Goal: Information Seeking & Learning: Understand process/instructions

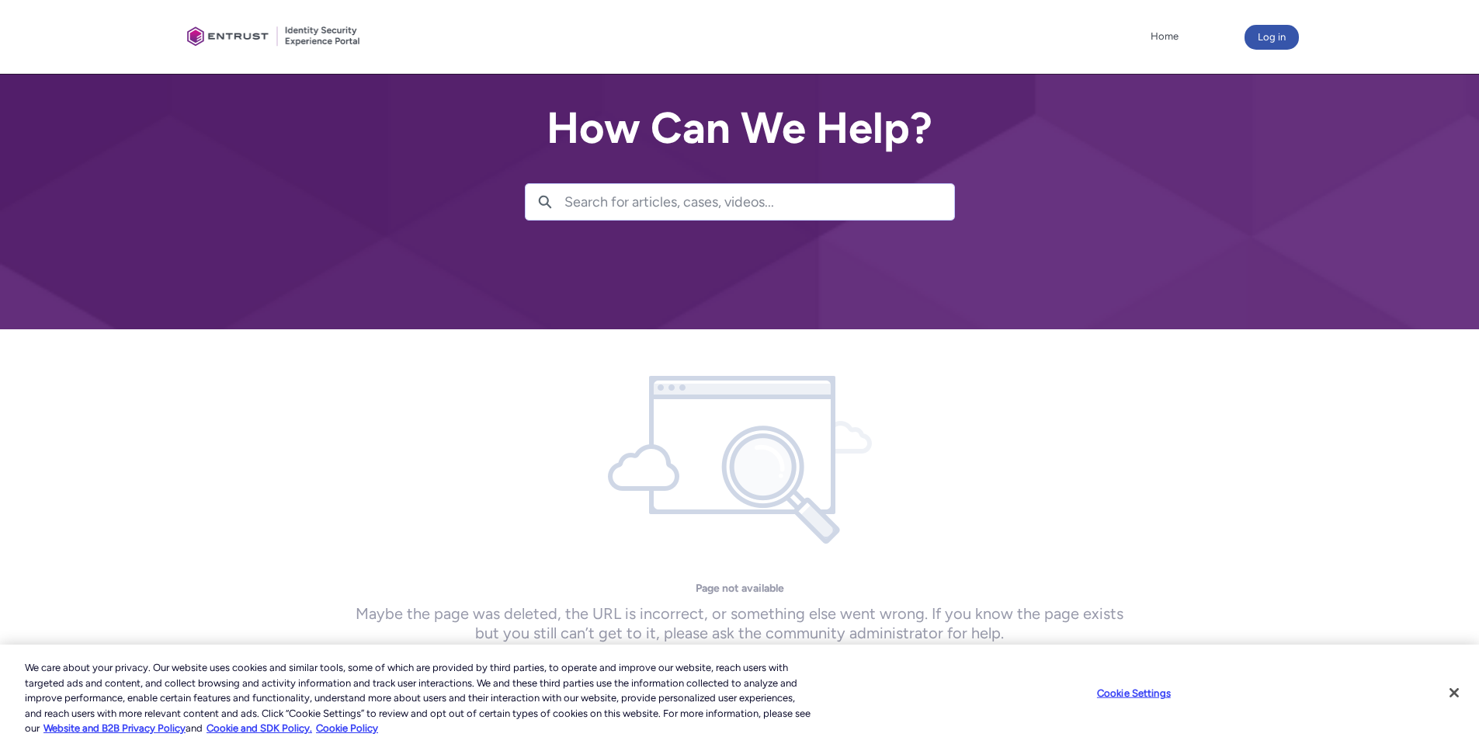
scroll to position [61, 0]
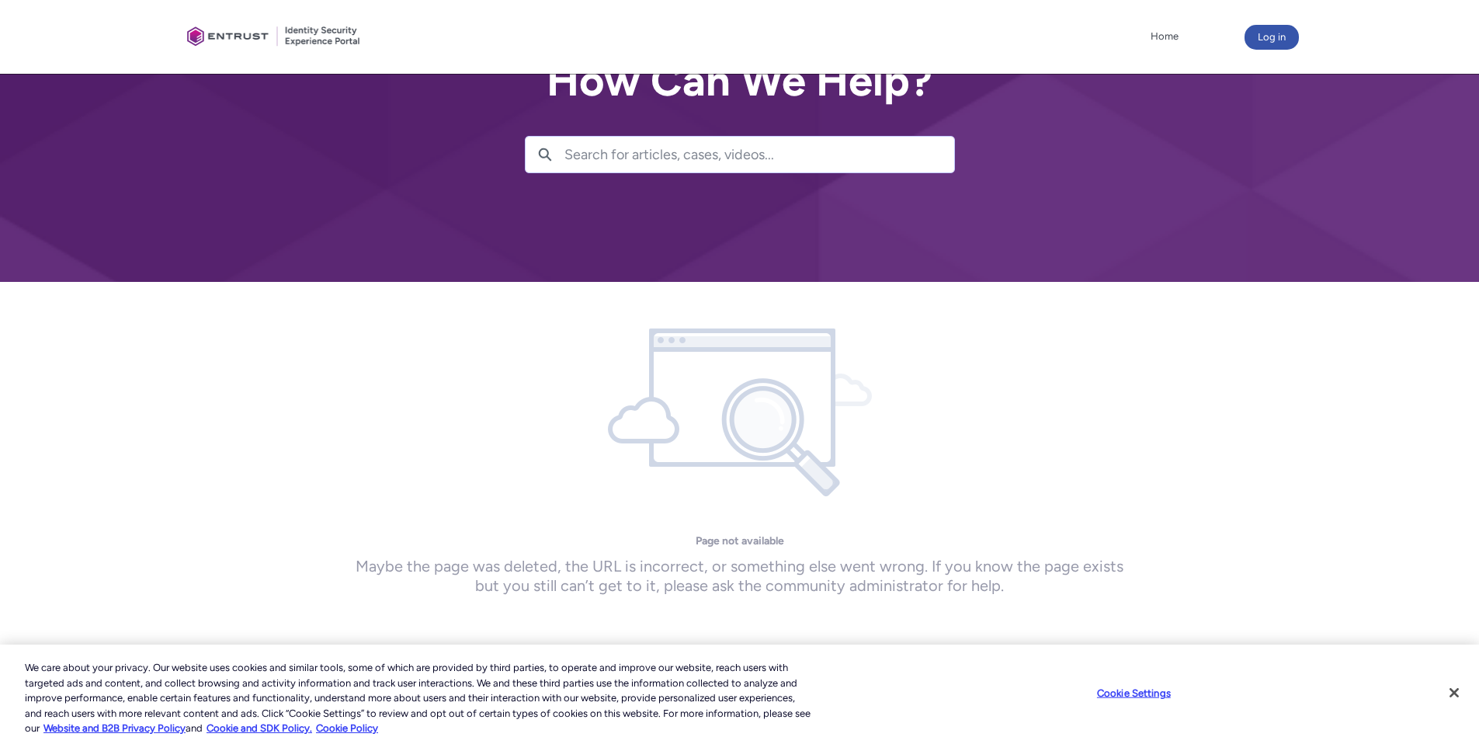
click at [588, 159] on input "Search for articles, cases, videos..." at bounding box center [759, 155] width 390 height 36
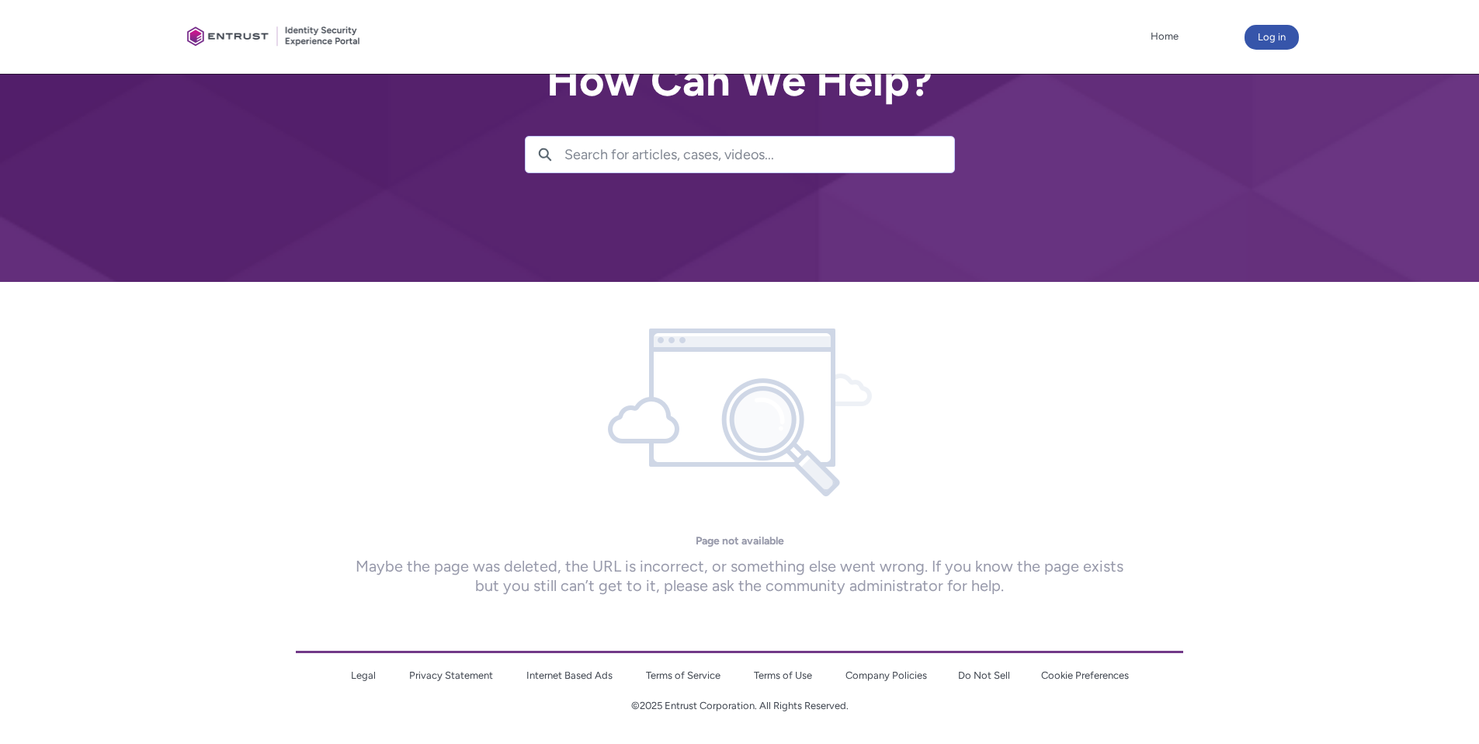
click at [588, 159] on input "Search for articles, cases, videos..." at bounding box center [759, 155] width 390 height 36
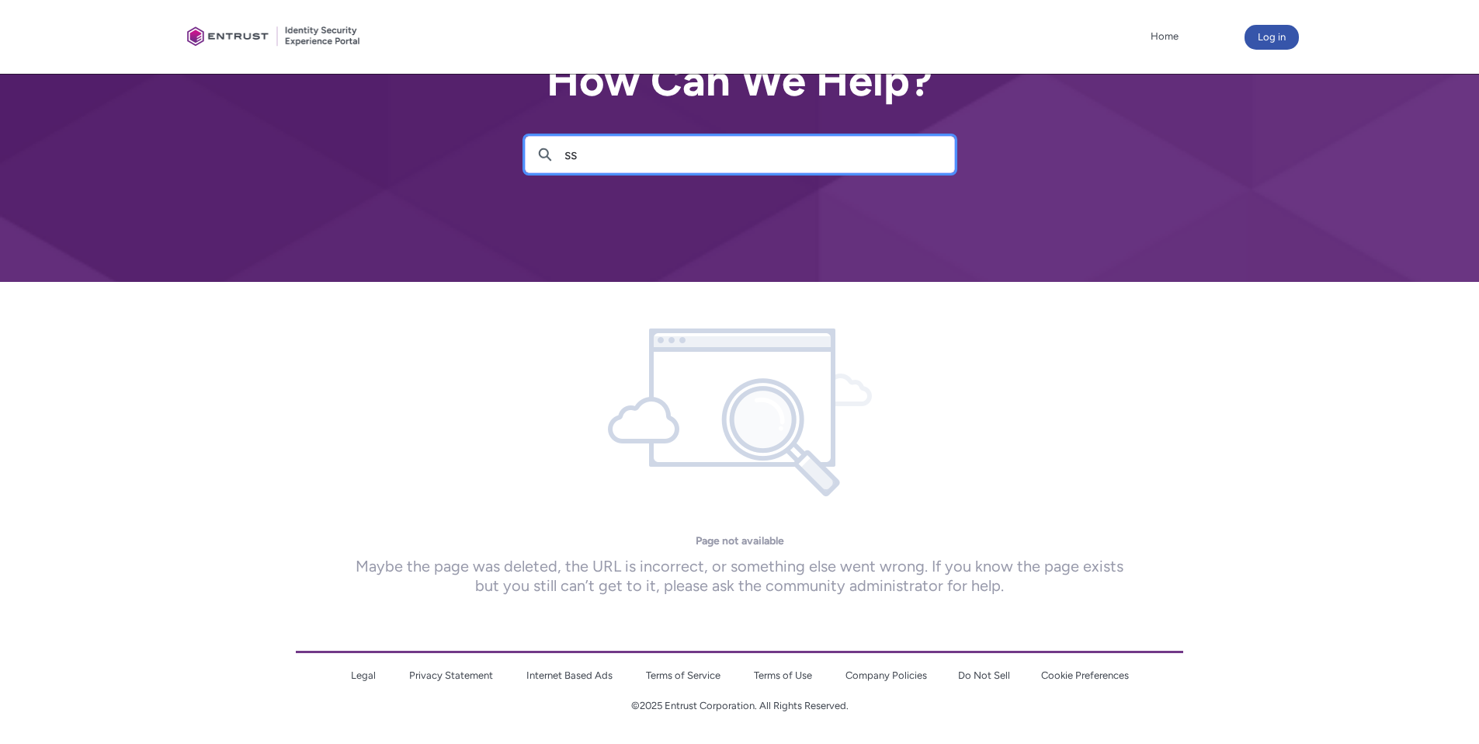
type input "sso"
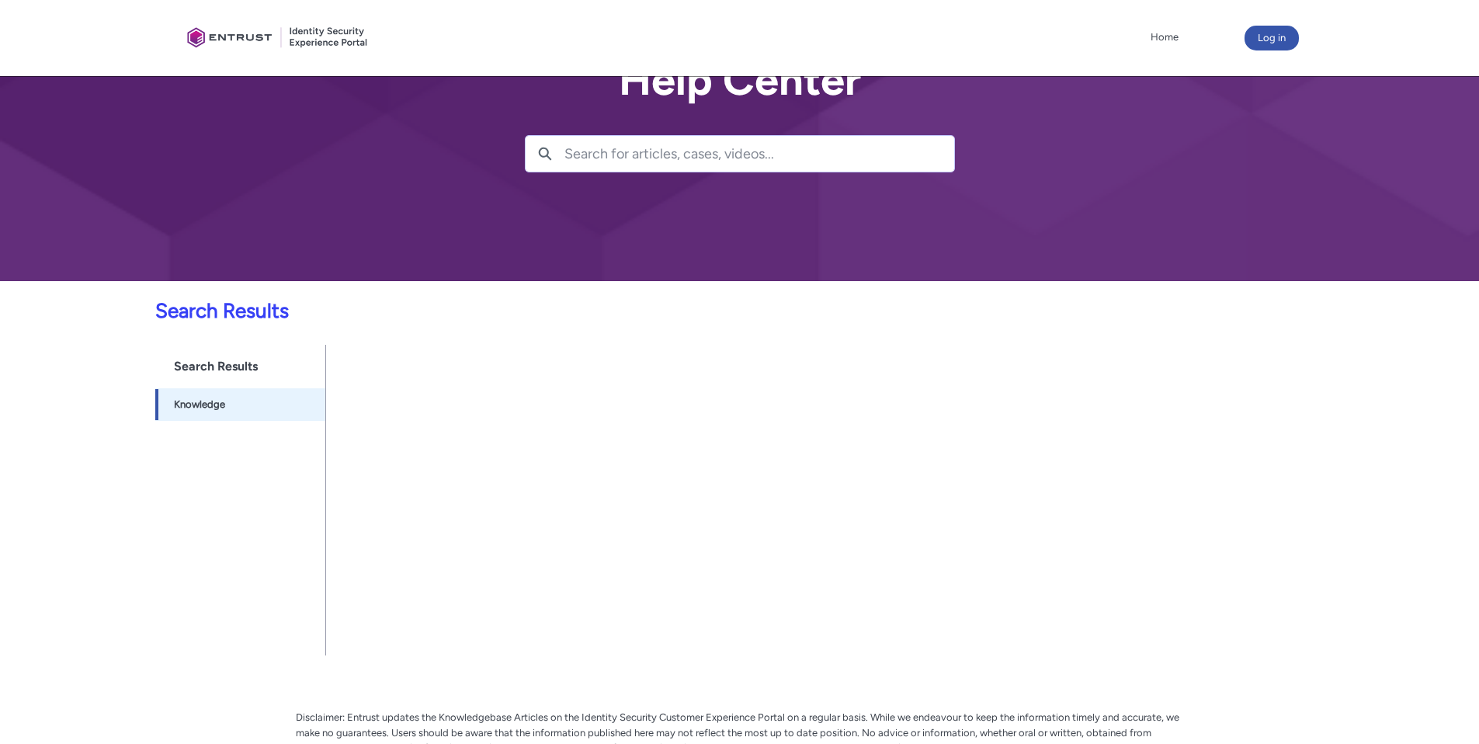
scroll to position [212, 0]
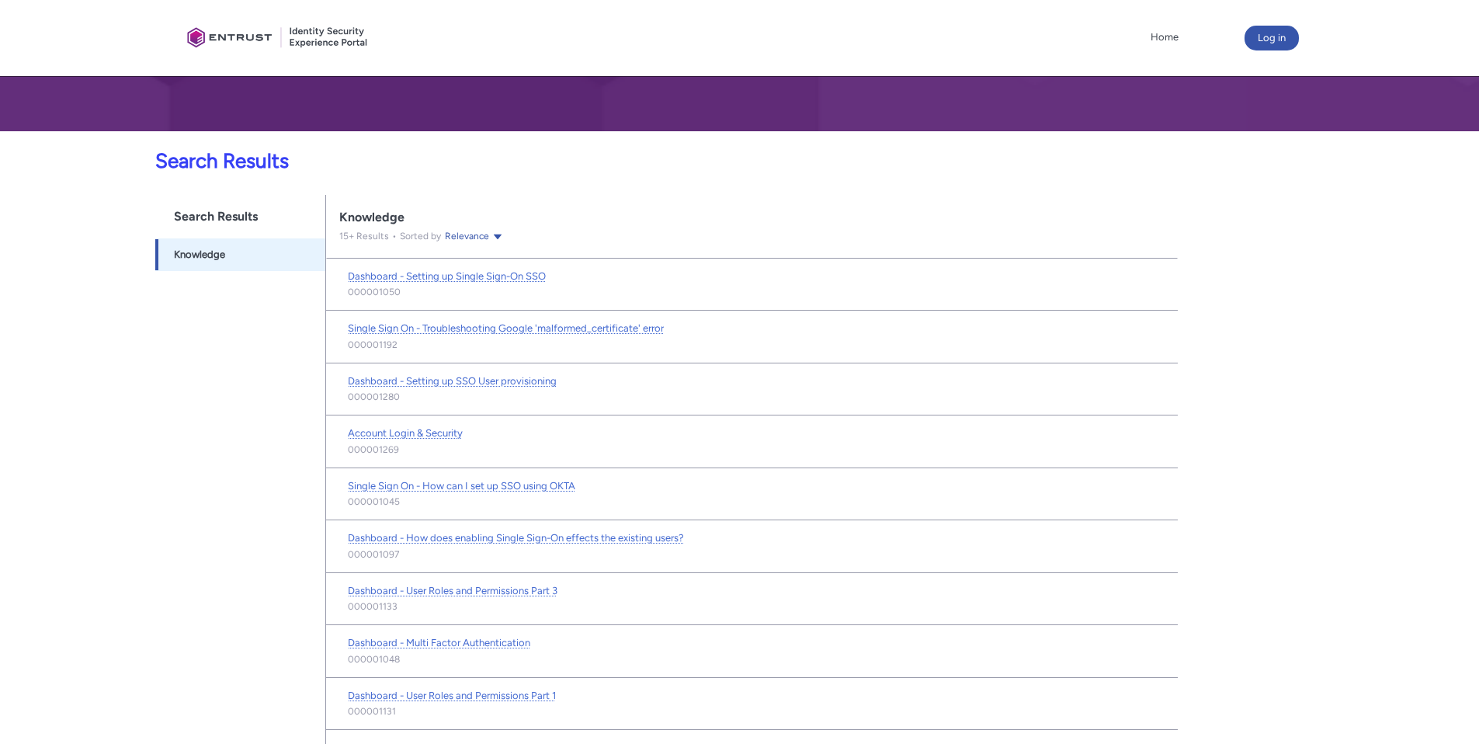
click at [467, 283] on p "Dashboard - Setting up Single Sign-On SSO Open Dashboard - Setting up Single Si…" at bounding box center [646, 277] width 596 height 18
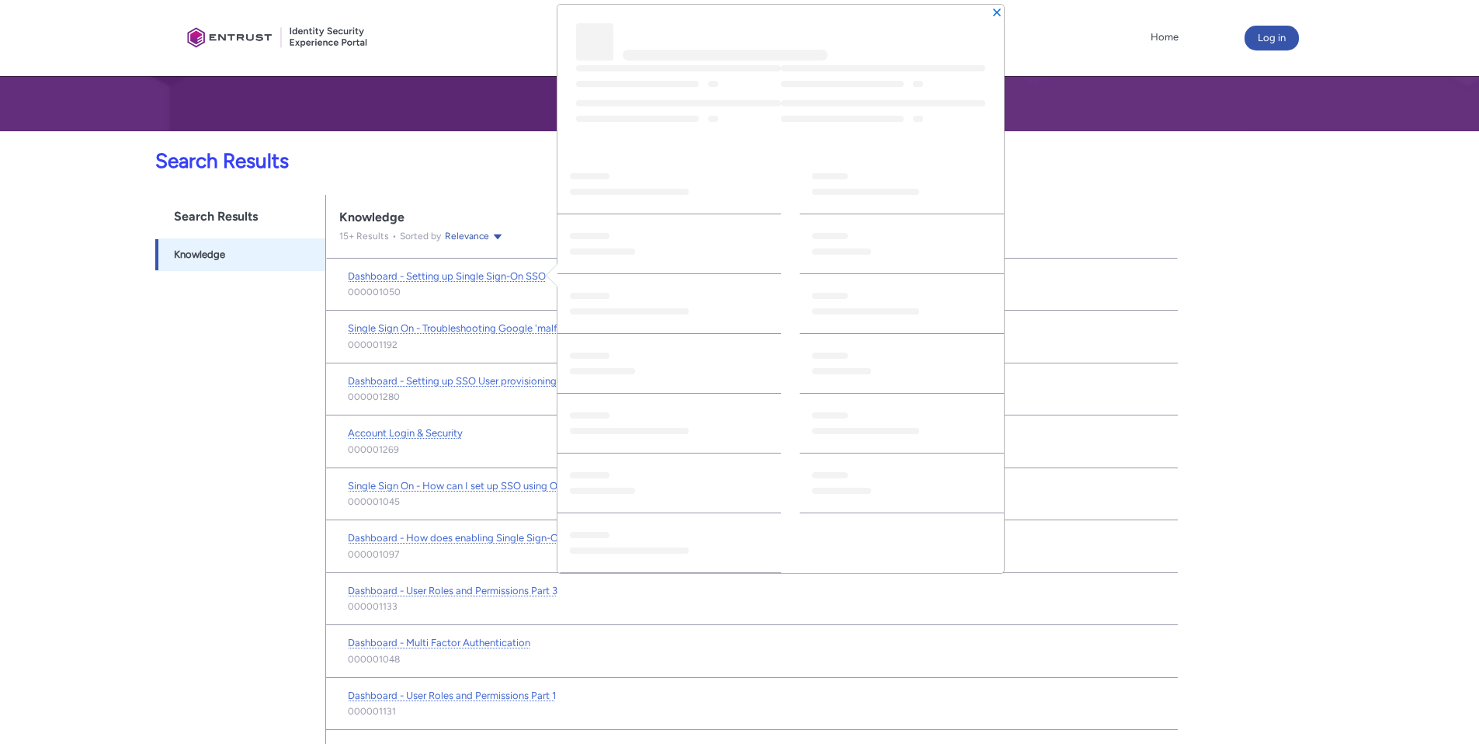
click at [208, 404] on div "Search Results Searchable objects from navigation bar Knowledge -1" at bounding box center [240, 638] width 170 height 887
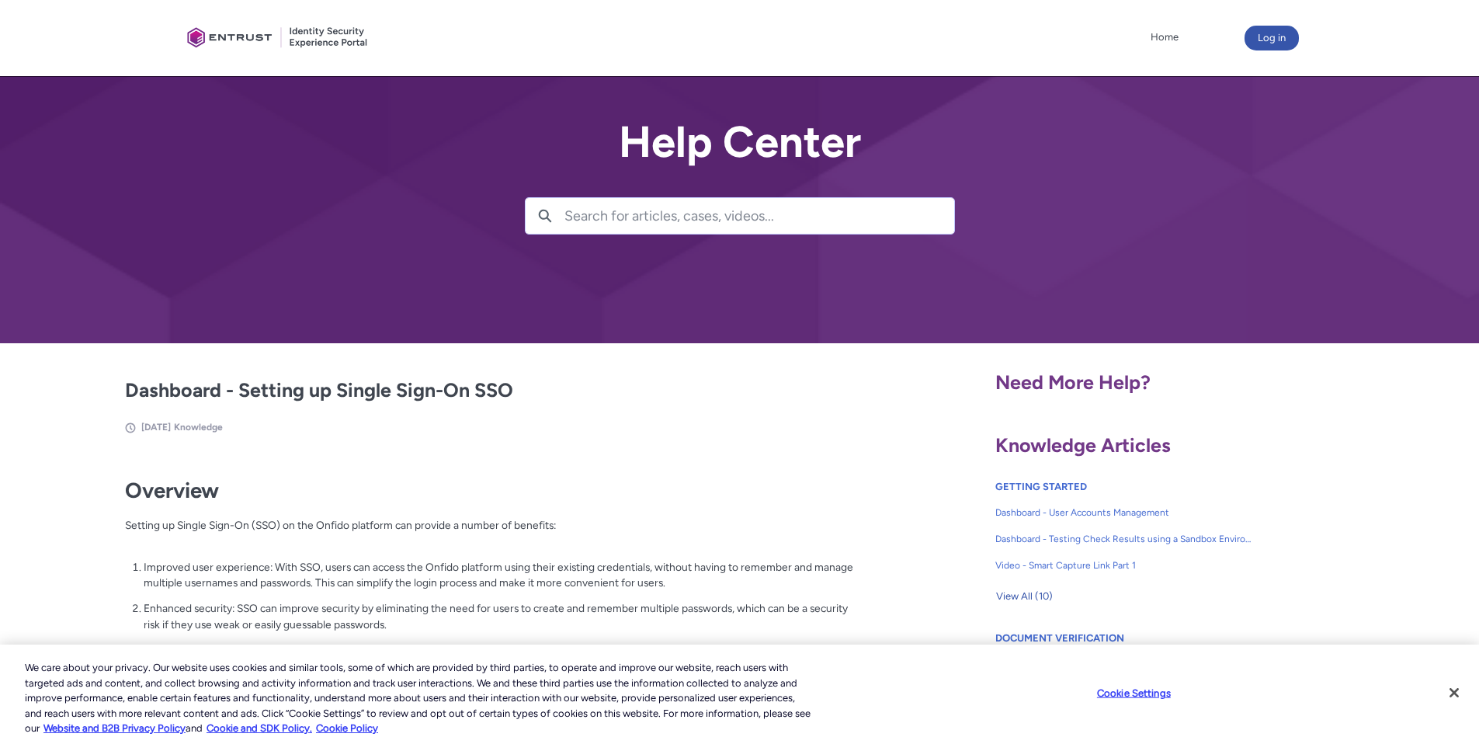
click at [380, 403] on h2 "Dashboard - Setting up Single Sign-On SSO" at bounding box center [493, 390] width 737 height 29
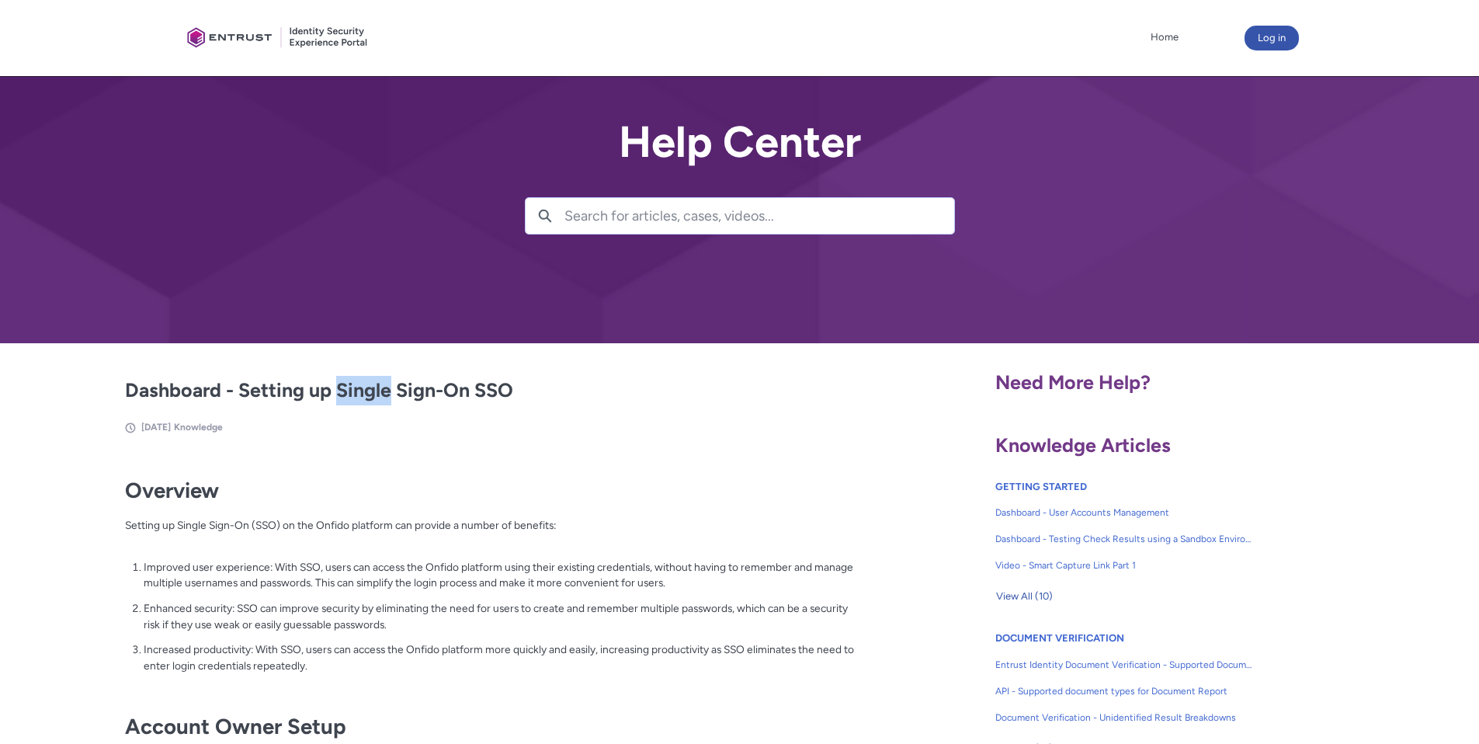
click at [380, 403] on h2 "Dashboard - Setting up Single Sign-On SSO" at bounding box center [493, 390] width 737 height 29
copy article "Dashboard - Setting up Single Sign-On SSO"
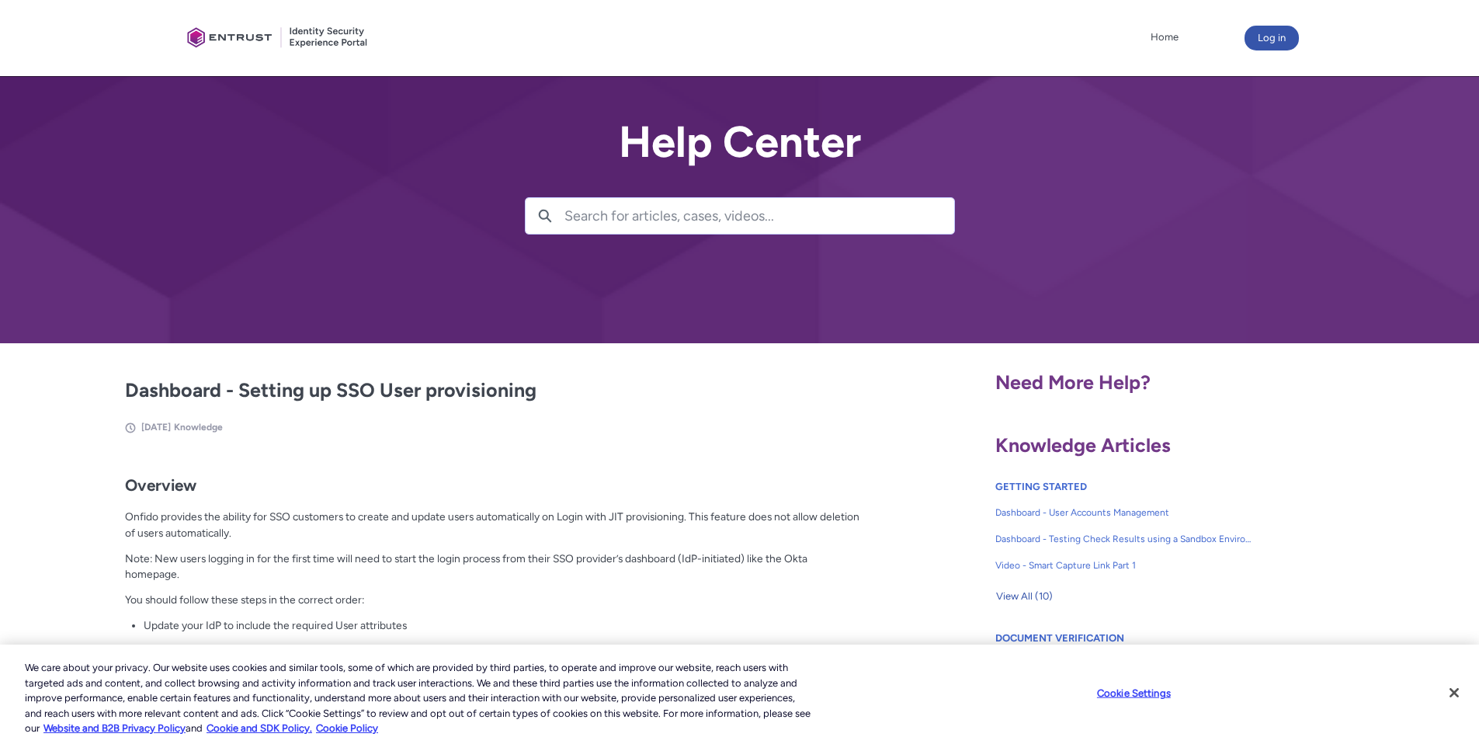
click at [369, 377] on h2 "Dashboard - Setting up SSO User provisioning" at bounding box center [493, 390] width 737 height 29
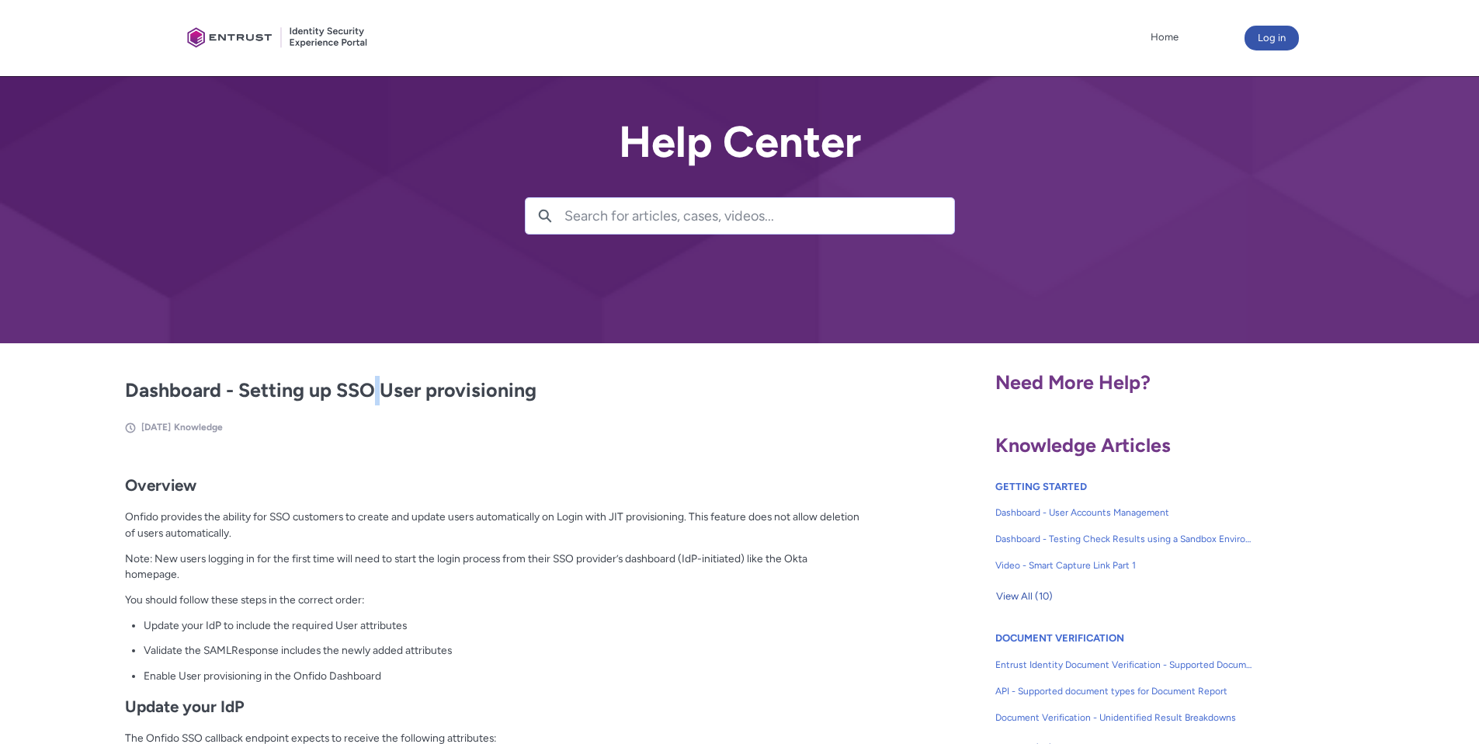
click at [369, 377] on h2 "Dashboard - Setting up SSO User provisioning" at bounding box center [493, 390] width 737 height 29
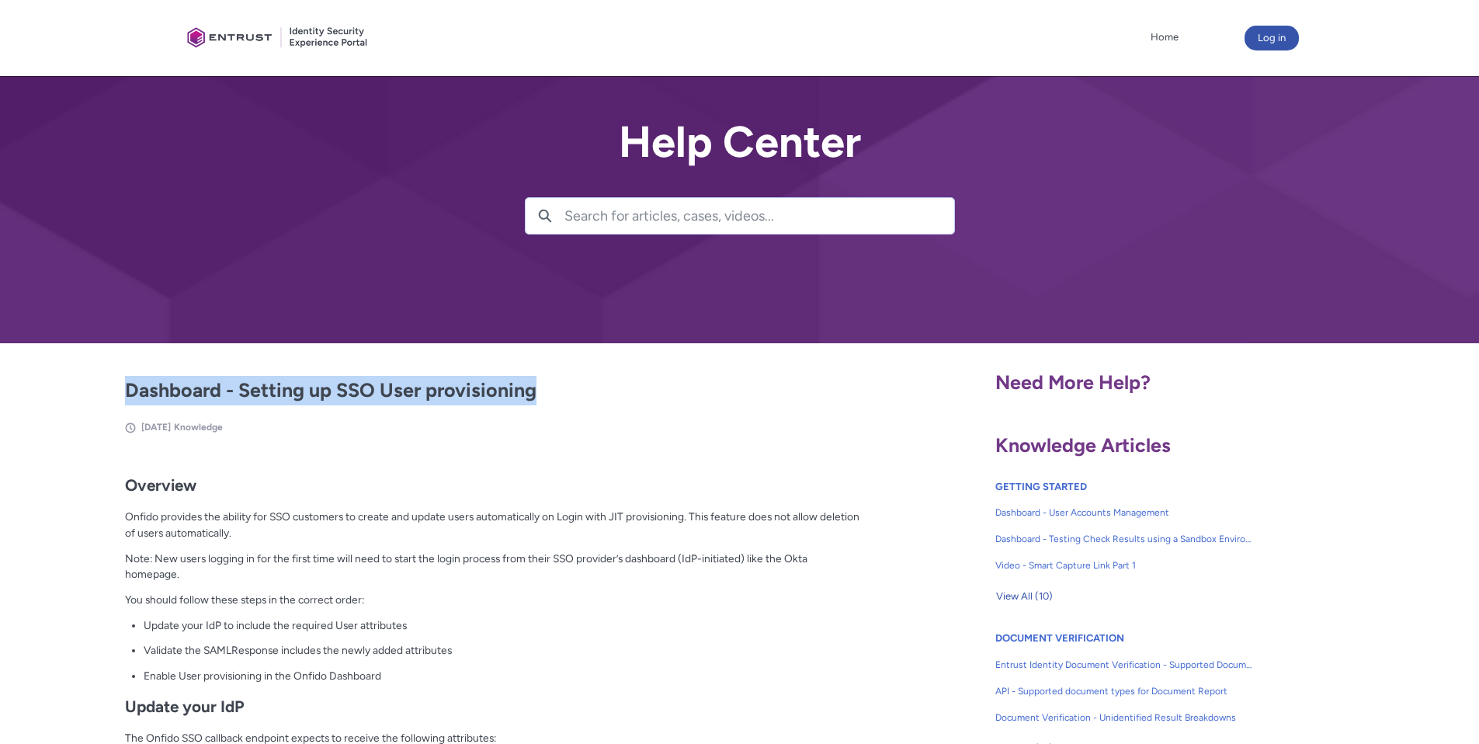
click at [369, 377] on h2 "Dashboard - Setting up SSO User provisioning" at bounding box center [493, 390] width 737 height 29
copy article "Dashboard - Setting up SSO User provisioning"
